Goal: Task Accomplishment & Management: Complete application form

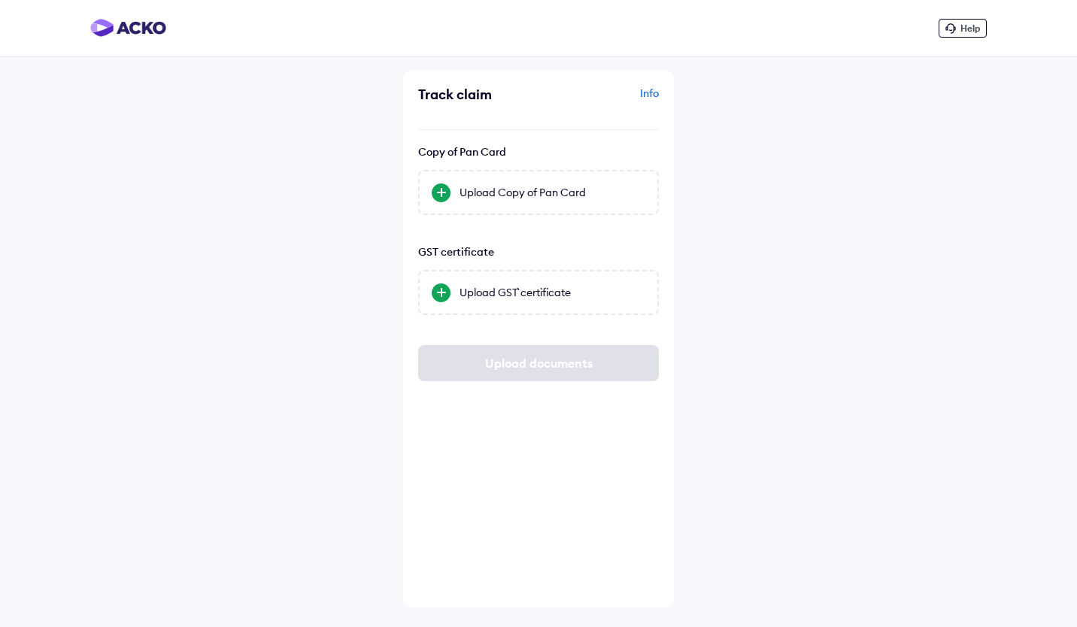
click at [553, 196] on div "Upload Copy of Pan Card" at bounding box center [553, 192] width 186 height 15
click at [0, 0] on input "Upload Copy of Pan Card" at bounding box center [0, 0] width 0 height 0
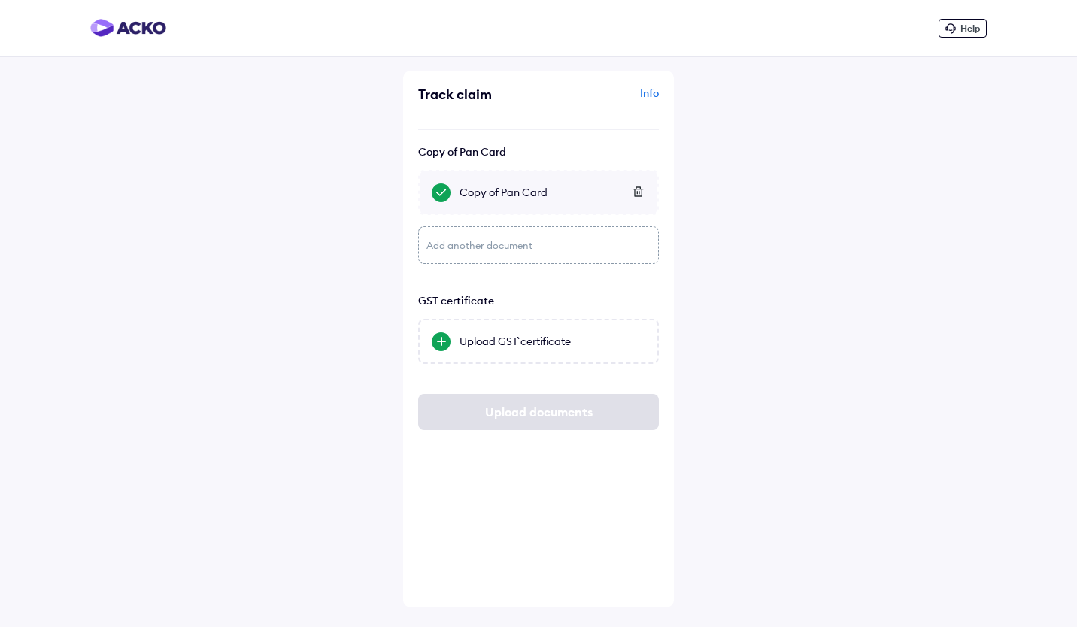
click at [517, 338] on div "Upload GST` certificate" at bounding box center [553, 341] width 186 height 15
click at [0, 0] on input "Upload GST` certificate" at bounding box center [0, 0] width 0 height 0
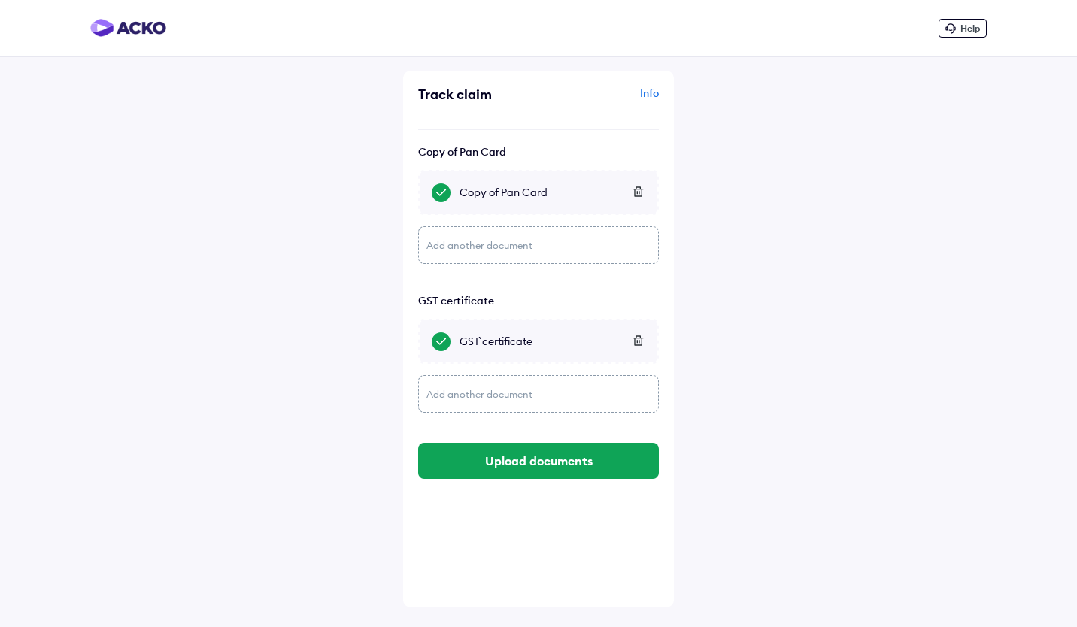
click at [532, 456] on button "Upload documents" at bounding box center [538, 461] width 241 height 36
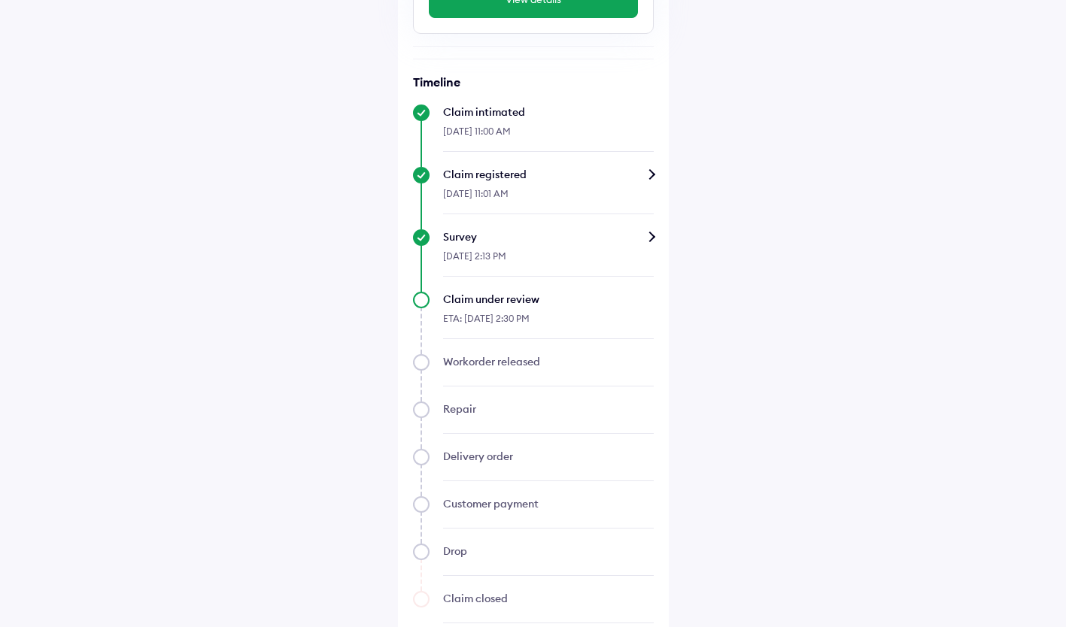
scroll to position [443, 0]
